Goal: Task Accomplishment & Management: Use online tool/utility

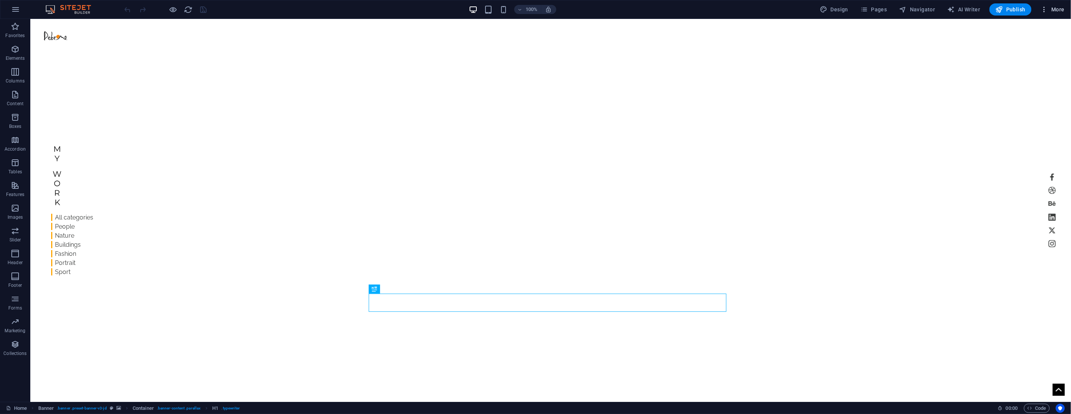
click at [1050, 9] on span "More" at bounding box center [1052, 10] width 24 height 8
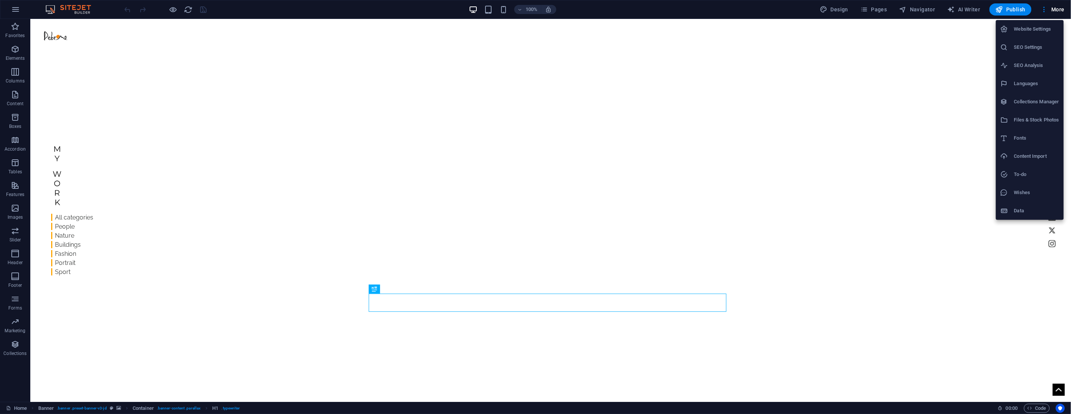
click at [1036, 26] on h6 "Website Settings" at bounding box center [1036, 29] width 45 height 9
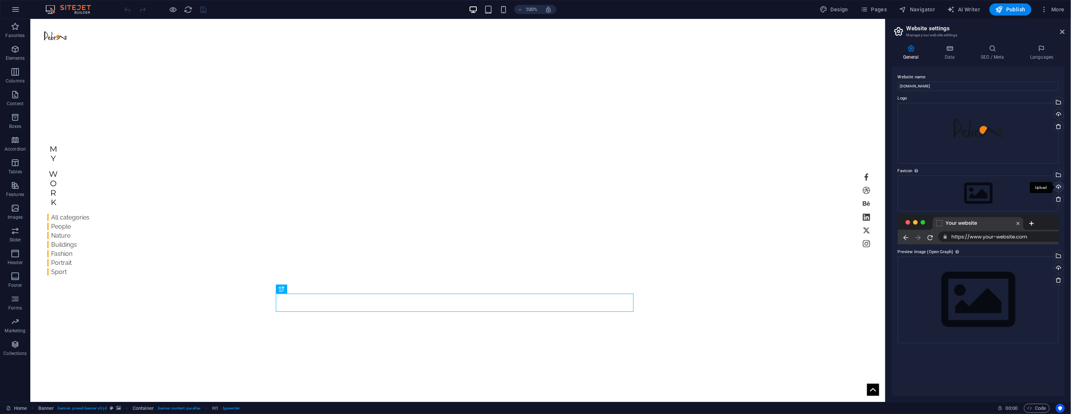
click at [1058, 185] on div "Upload" at bounding box center [1057, 187] width 11 height 11
click at [1041, 189] on div "Drag files here, click to choose files or select files from Files or our free s…" at bounding box center [978, 194] width 161 height 36
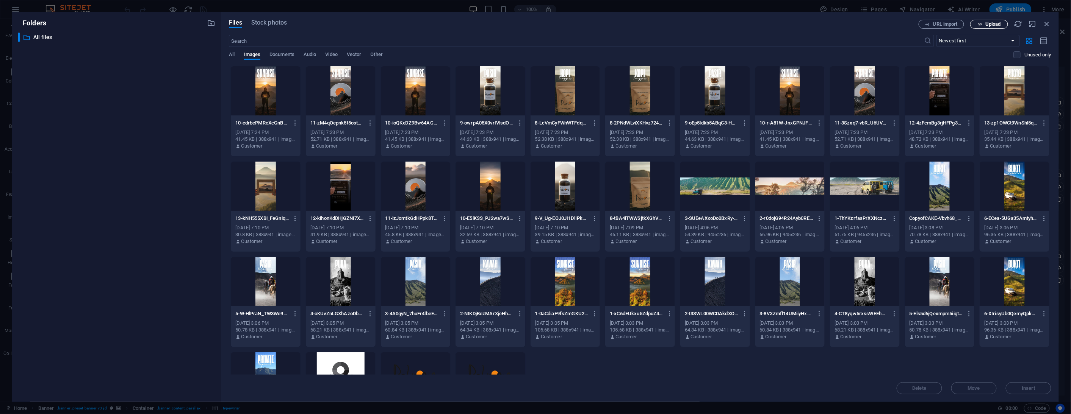
click at [988, 25] on span "Upload" at bounding box center [993, 24] width 16 height 5
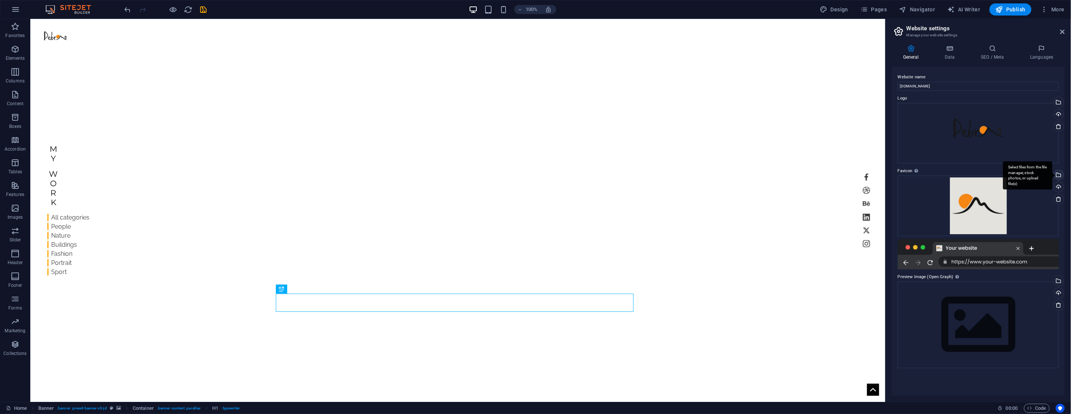
click at [1059, 175] on div "Select files from the file manager, stock photos, or upload file(s)" at bounding box center [1057, 175] width 11 height 11
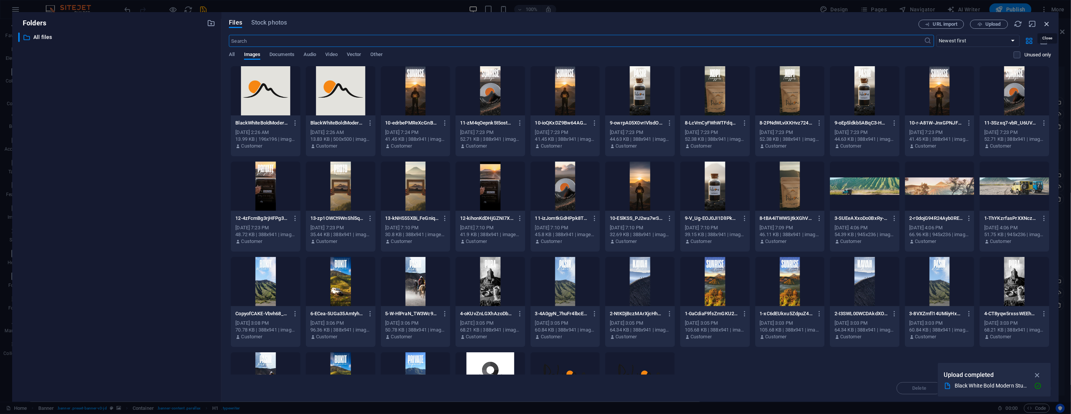
click at [1045, 23] on icon "button" at bounding box center [1047, 24] width 8 height 8
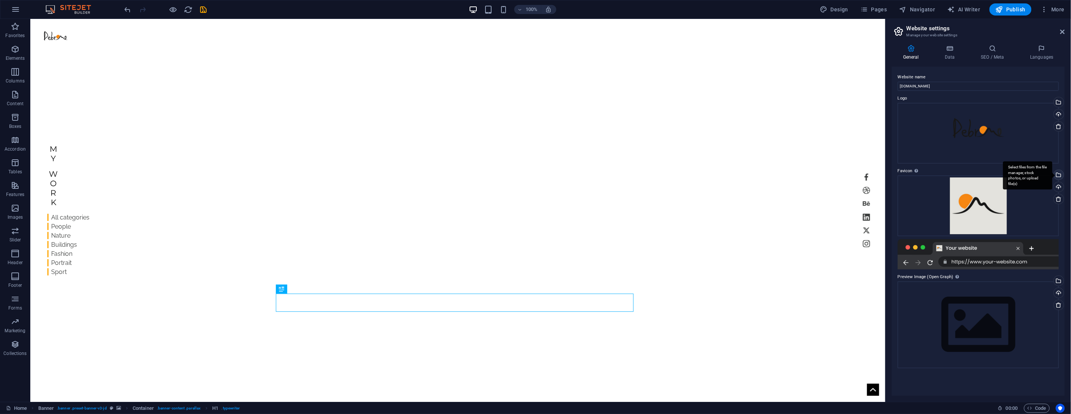
click at [1058, 176] on div "Select files from the file manager, stock photos, or upload file(s)" at bounding box center [1057, 175] width 11 height 11
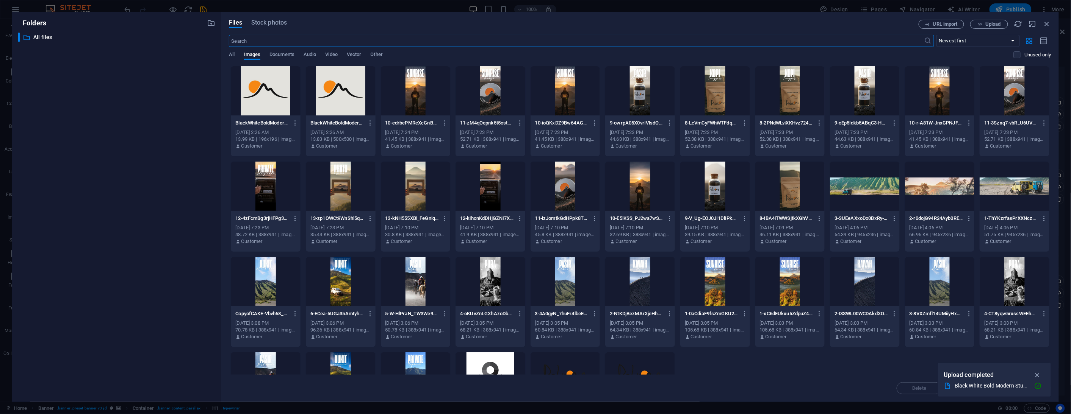
click at [341, 87] on div at bounding box center [341, 90] width 70 height 49
click at [341, 87] on div "1" at bounding box center [341, 90] width 70 height 49
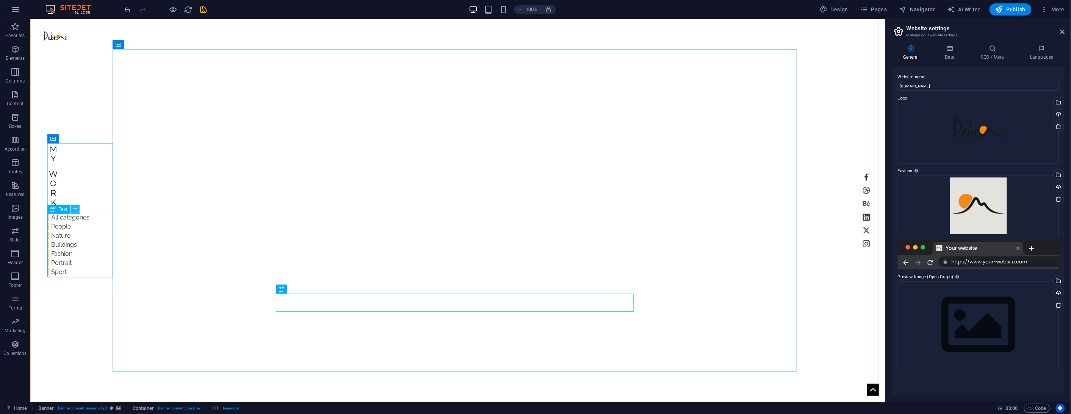
click at [74, 208] on icon at bounding box center [75, 209] width 4 height 8
click at [64, 207] on span "Text" at bounding box center [63, 209] width 8 height 5
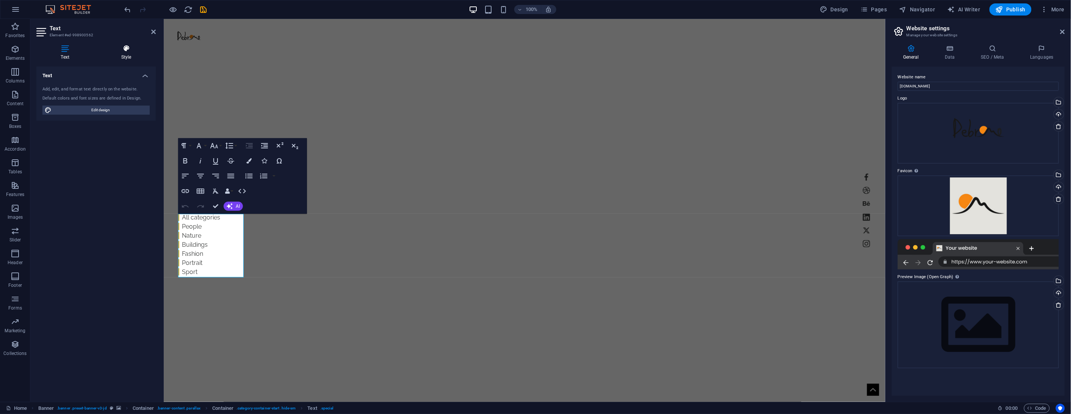
click at [122, 47] on icon at bounding box center [126, 49] width 59 height 8
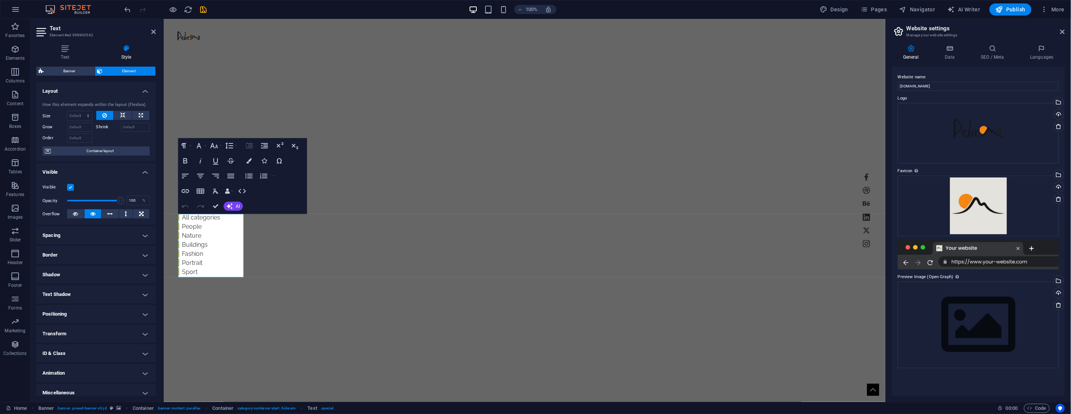
click at [71, 187] on label at bounding box center [70, 187] width 7 height 7
click at [0, 0] on input "Visible" at bounding box center [0, 0] width 0 height 0
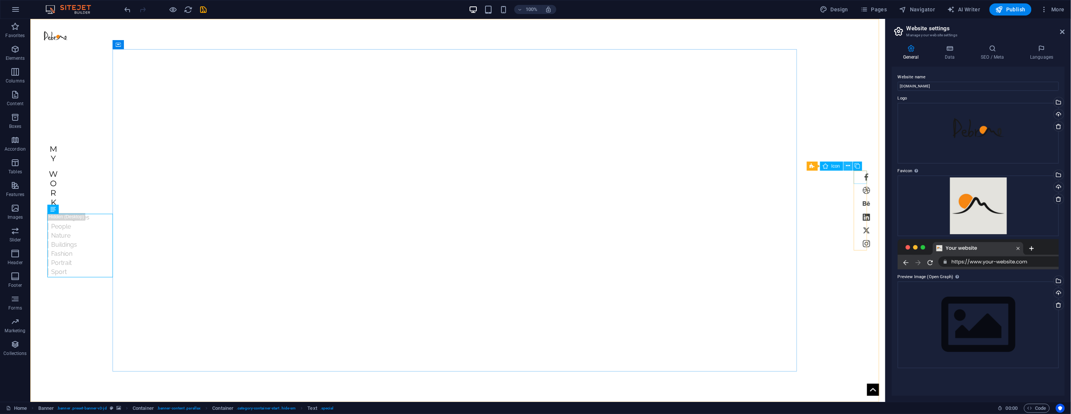
click at [848, 166] on icon at bounding box center [848, 166] width 4 height 8
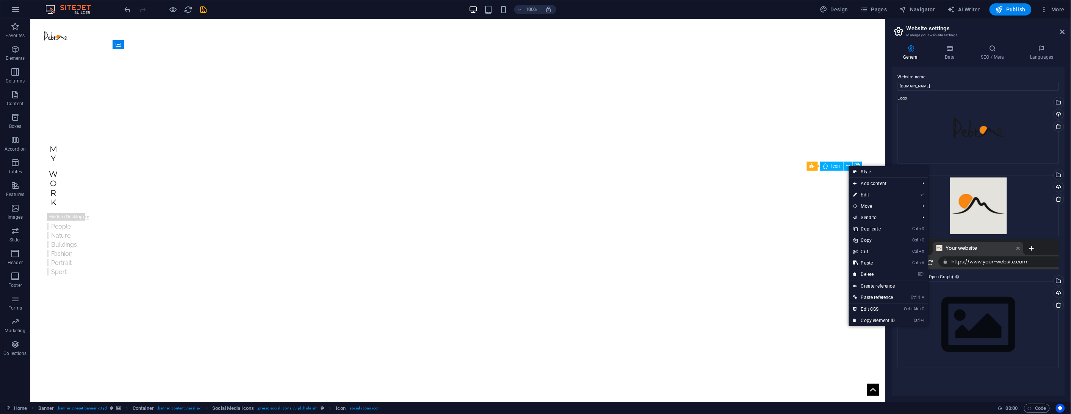
click at [833, 164] on span "Icon" at bounding box center [835, 166] width 9 height 5
click at [832, 164] on span "Icon" at bounding box center [835, 166] width 9 height 5
select select "xMidYMid"
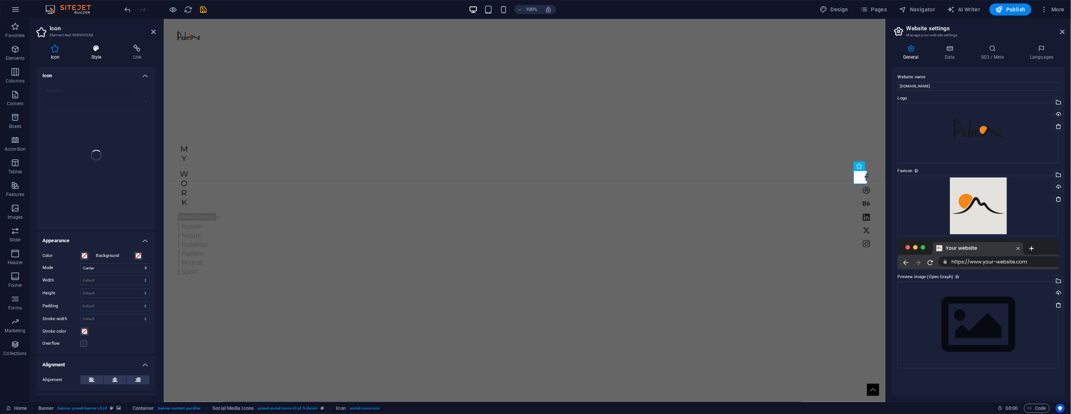
click at [94, 48] on icon at bounding box center [96, 49] width 39 height 8
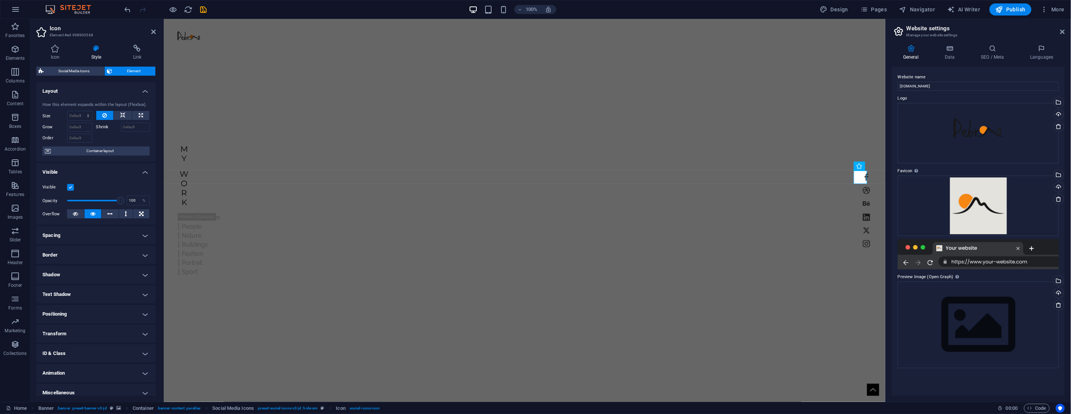
click at [71, 186] on label at bounding box center [70, 187] width 7 height 7
click at [0, 0] on input "Visible" at bounding box center [0, 0] width 0 height 0
click at [153, 32] on icon at bounding box center [153, 32] width 5 height 6
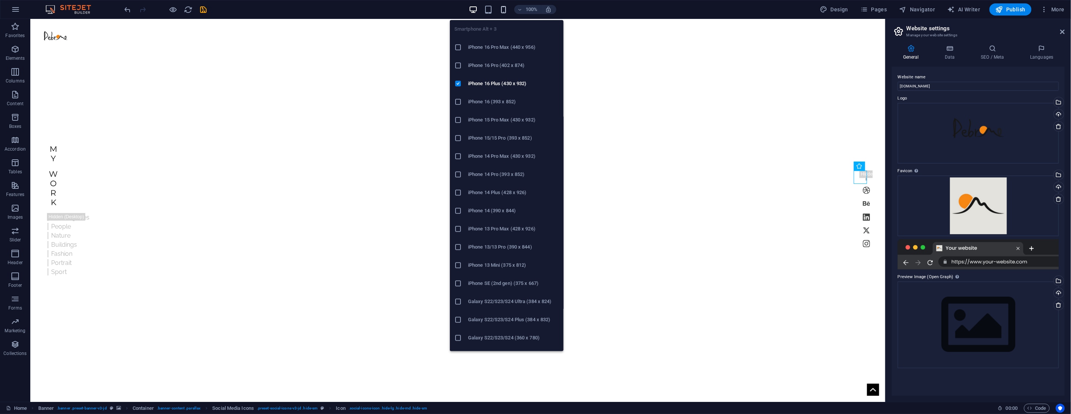
click at [505, 12] on icon "button" at bounding box center [503, 9] width 9 height 9
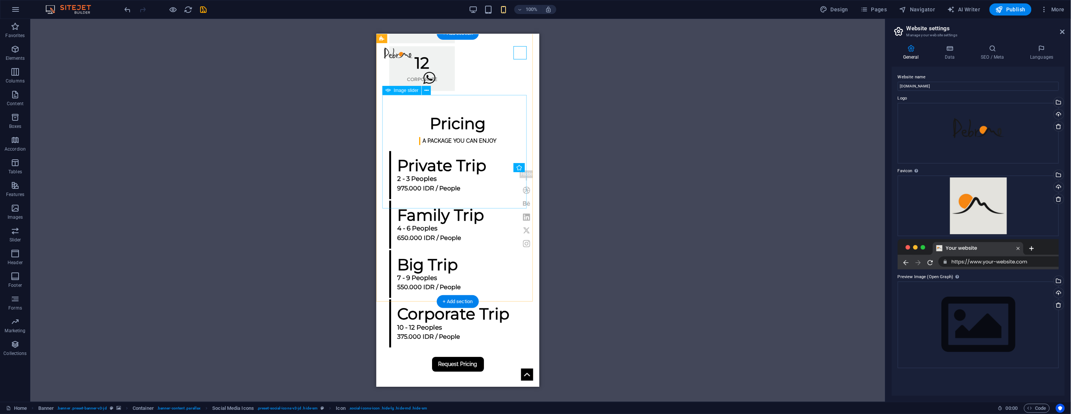
scroll to position [1052, 0]
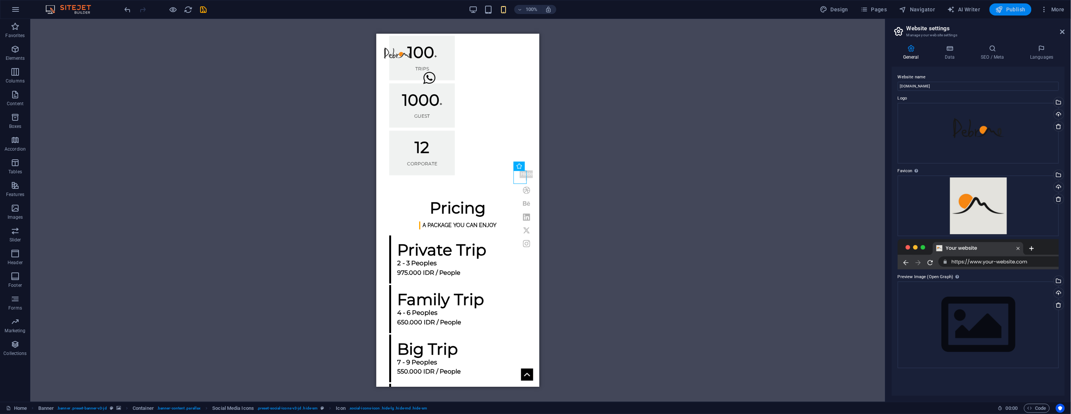
click at [1003, 12] on icon "button" at bounding box center [999, 10] width 8 height 8
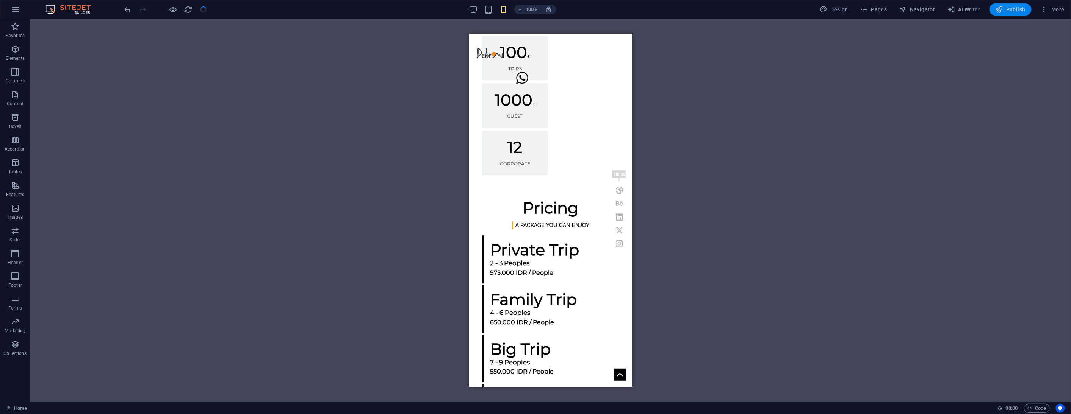
click at [1010, 9] on span "Publish" at bounding box center [1010, 10] width 30 height 8
click at [1009, 11] on span "Publish" at bounding box center [1010, 10] width 30 height 8
